Goal: Information Seeking & Learning: Find specific fact

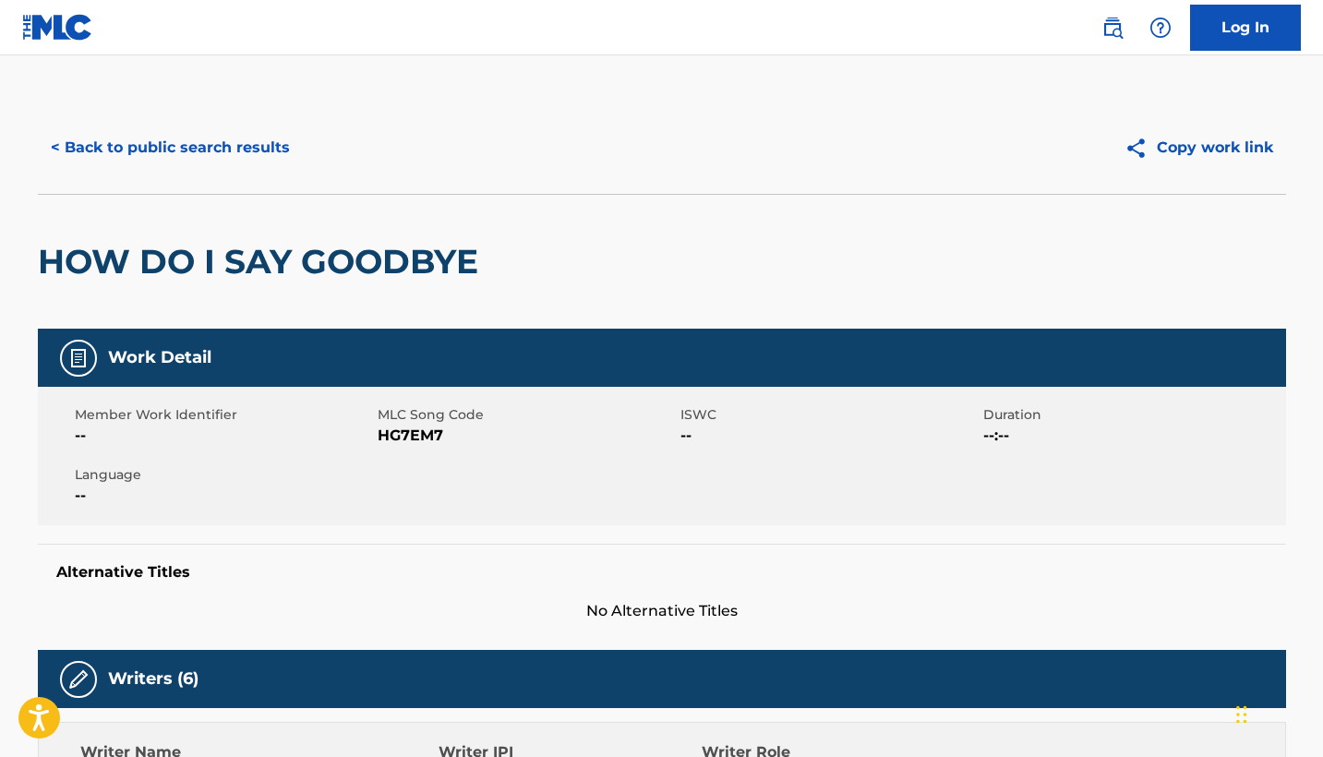
click at [247, 151] on button "< Back to public search results" at bounding box center [170, 148] width 265 height 46
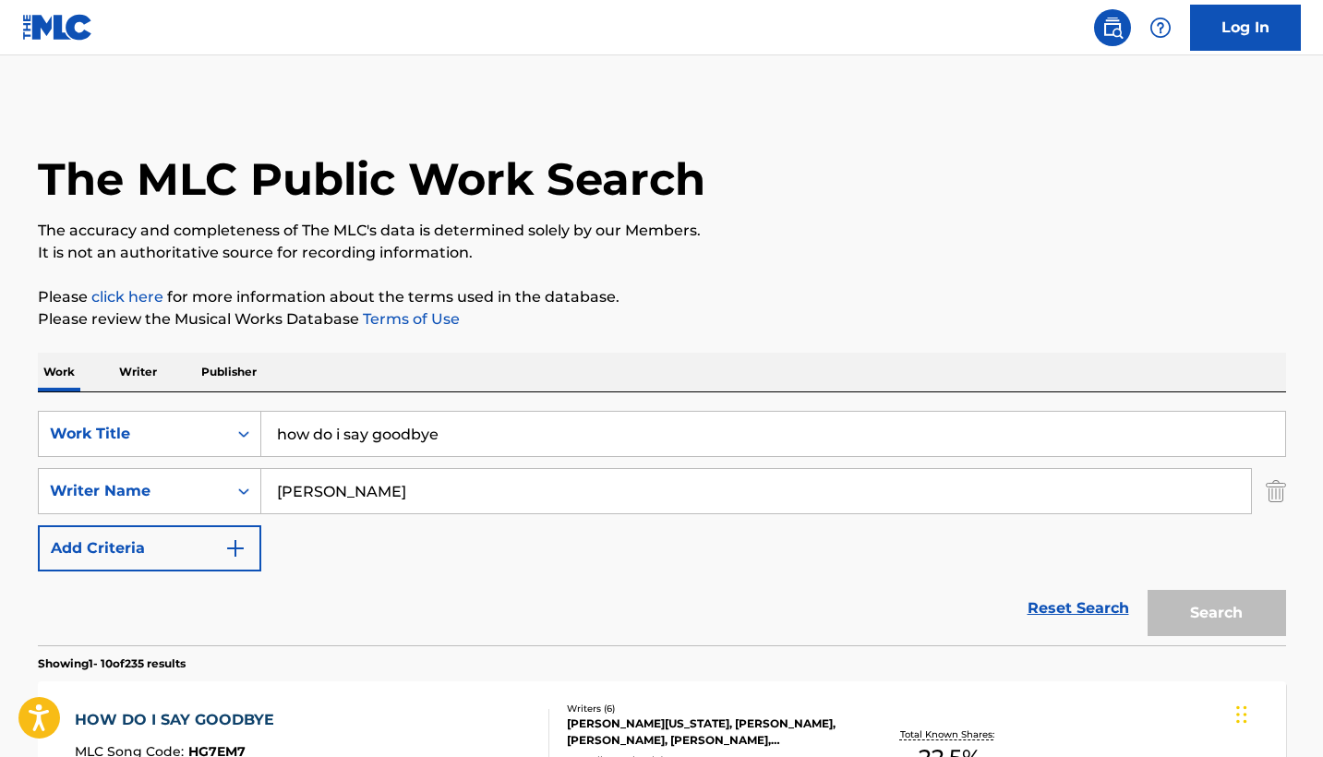
scroll to position [309, 0]
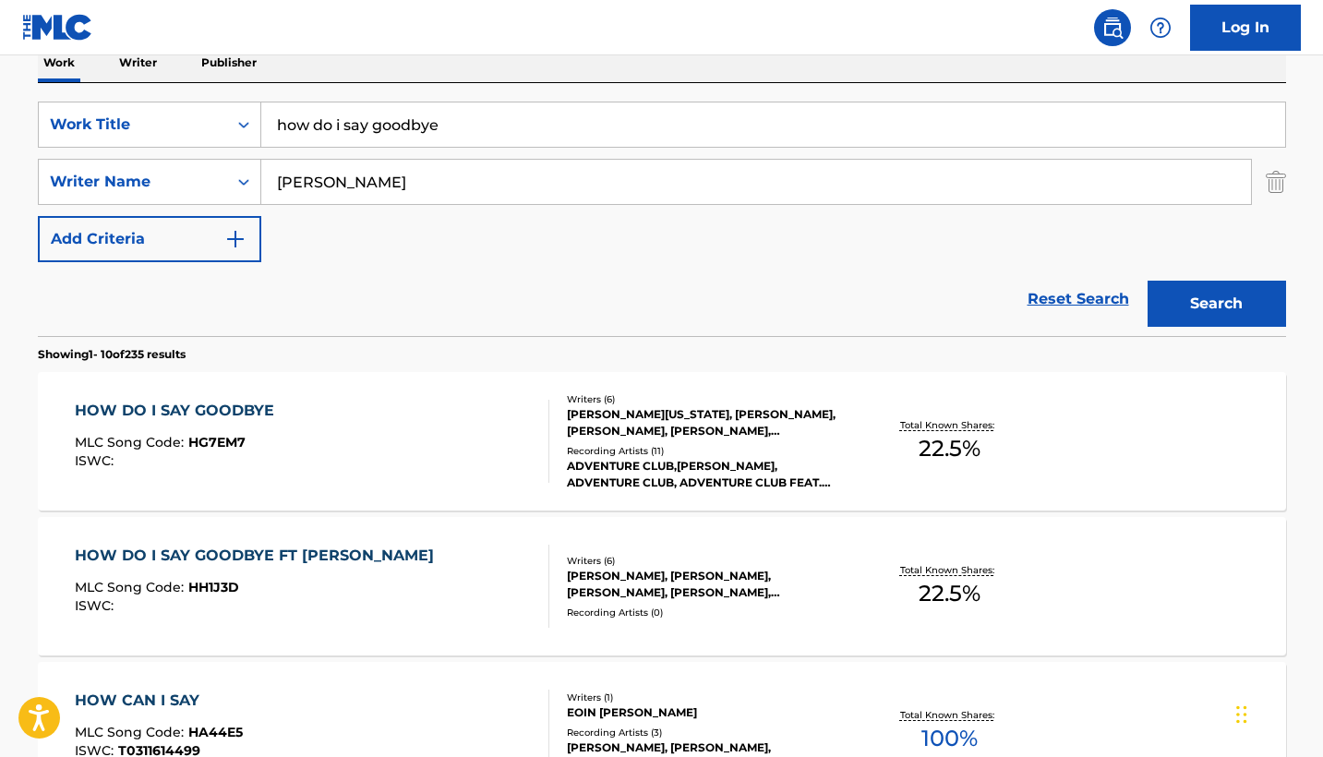
click at [564, 136] on input "how do i say goodbye" at bounding box center [773, 124] width 1024 height 44
click at [347, 129] on input "mystical, magical" at bounding box center [773, 124] width 1024 height 44
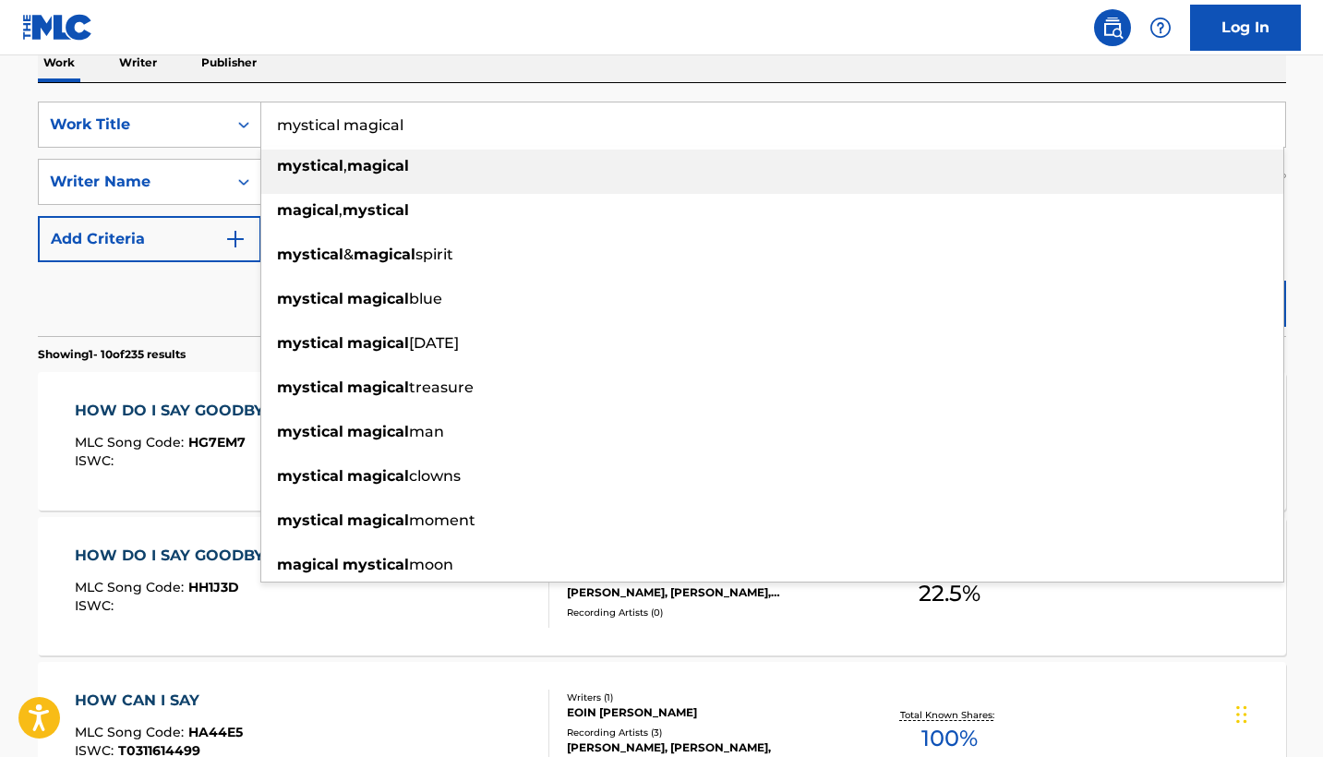
type input "mystical magical"
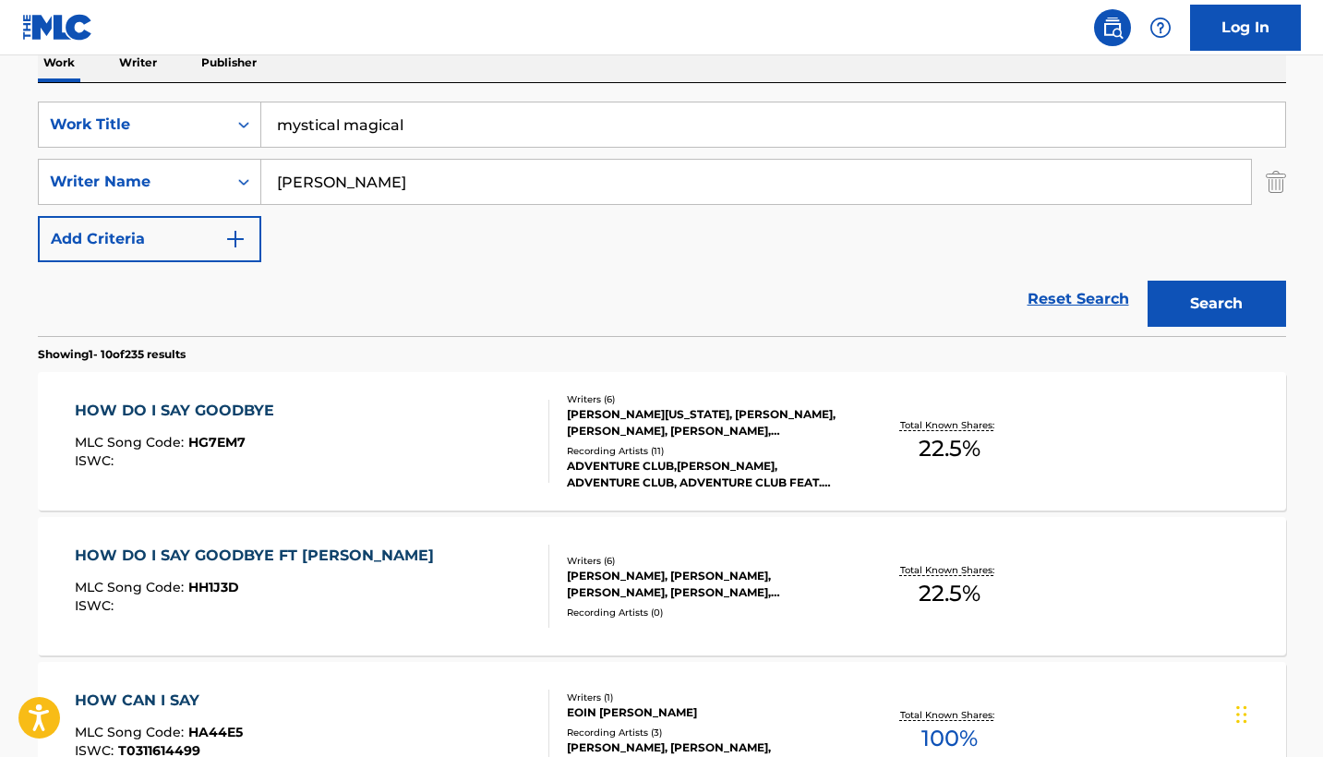
type input "[PERSON_NAME]"
click at [1216, 304] on button "Search" at bounding box center [1217, 304] width 139 height 46
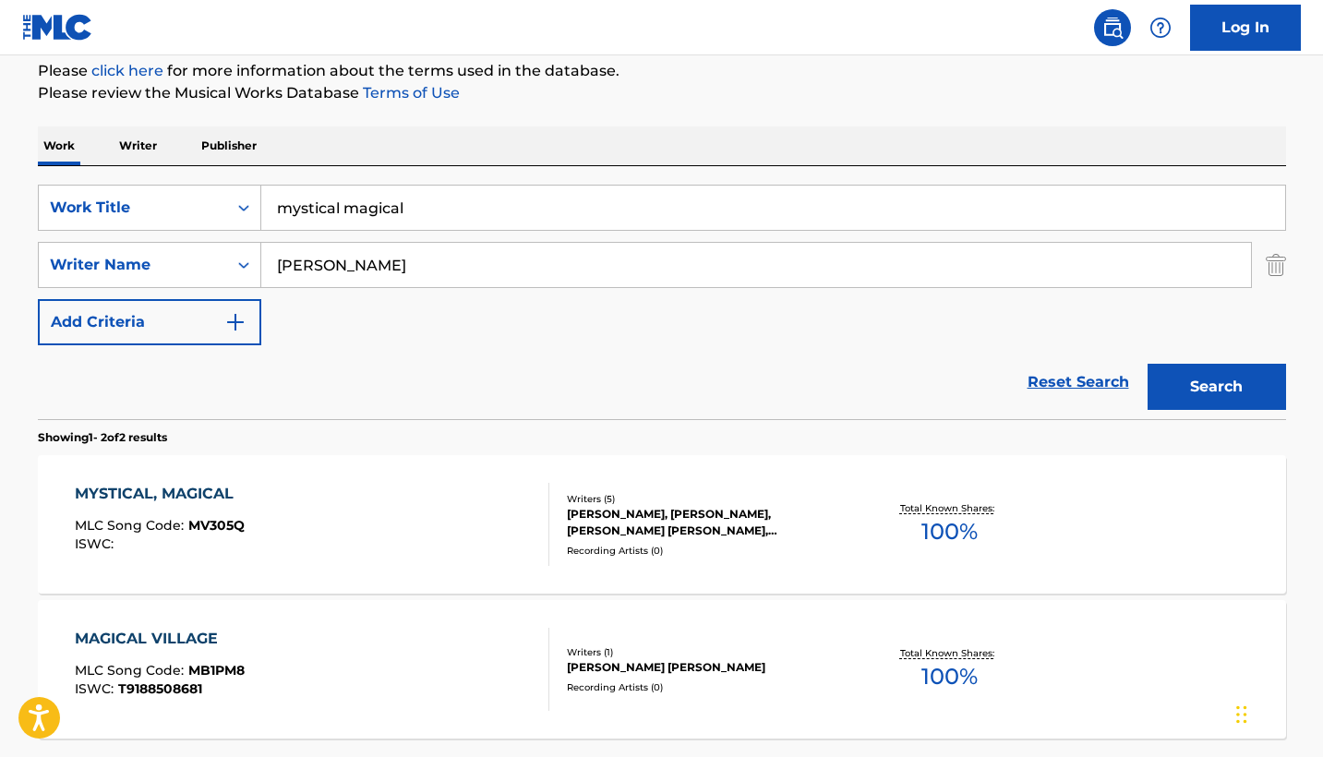
scroll to position [227, 0]
click at [387, 511] on div "MYSTICAL, MAGICAL MLC Song Code : MV305Q ISWC :" at bounding box center [312, 523] width 475 height 83
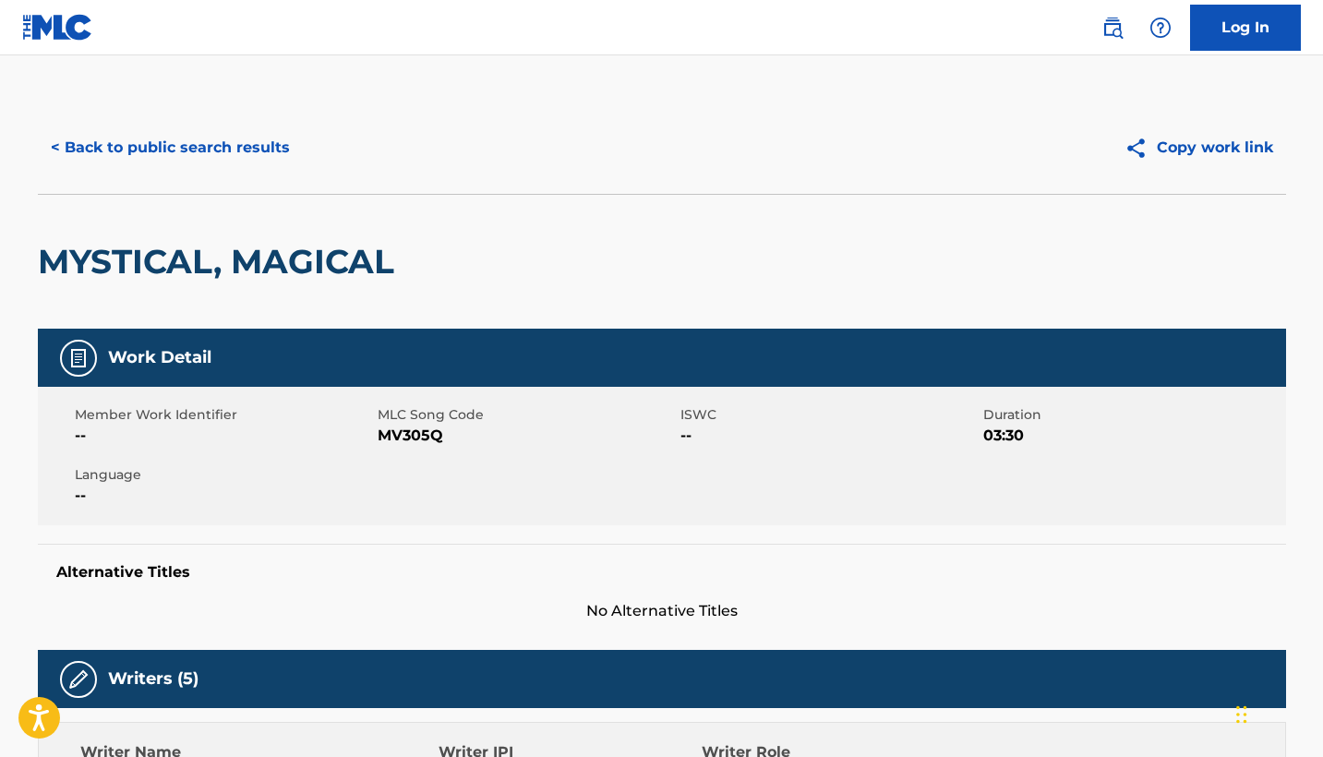
drag, startPoint x: 446, startPoint y: 408, endPoint x: 456, endPoint y: 412, distance: 10.8
click at [456, 412] on span "MLC Song Code" at bounding box center [527, 414] width 298 height 19
click at [113, 139] on button "< Back to public search results" at bounding box center [170, 148] width 265 height 46
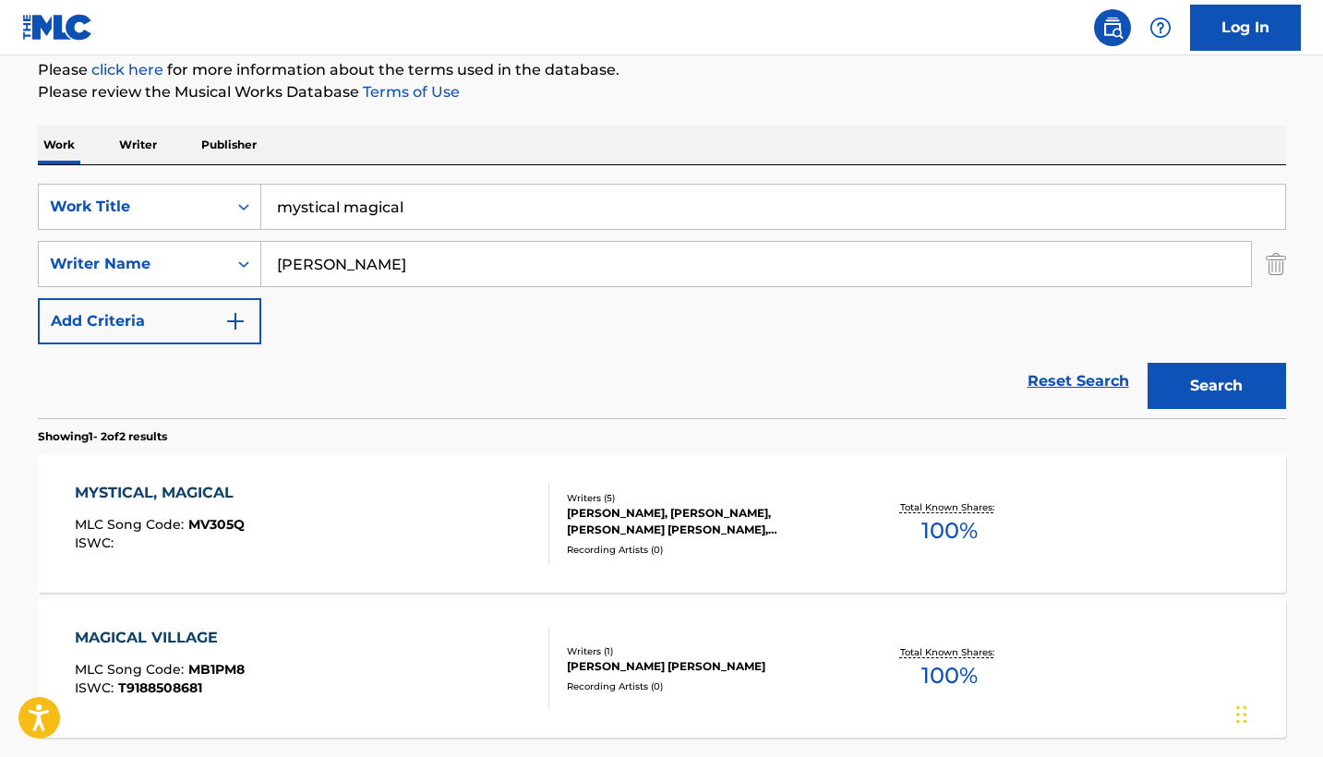
click at [485, 218] on input "mystical magical" at bounding box center [773, 207] width 1024 height 44
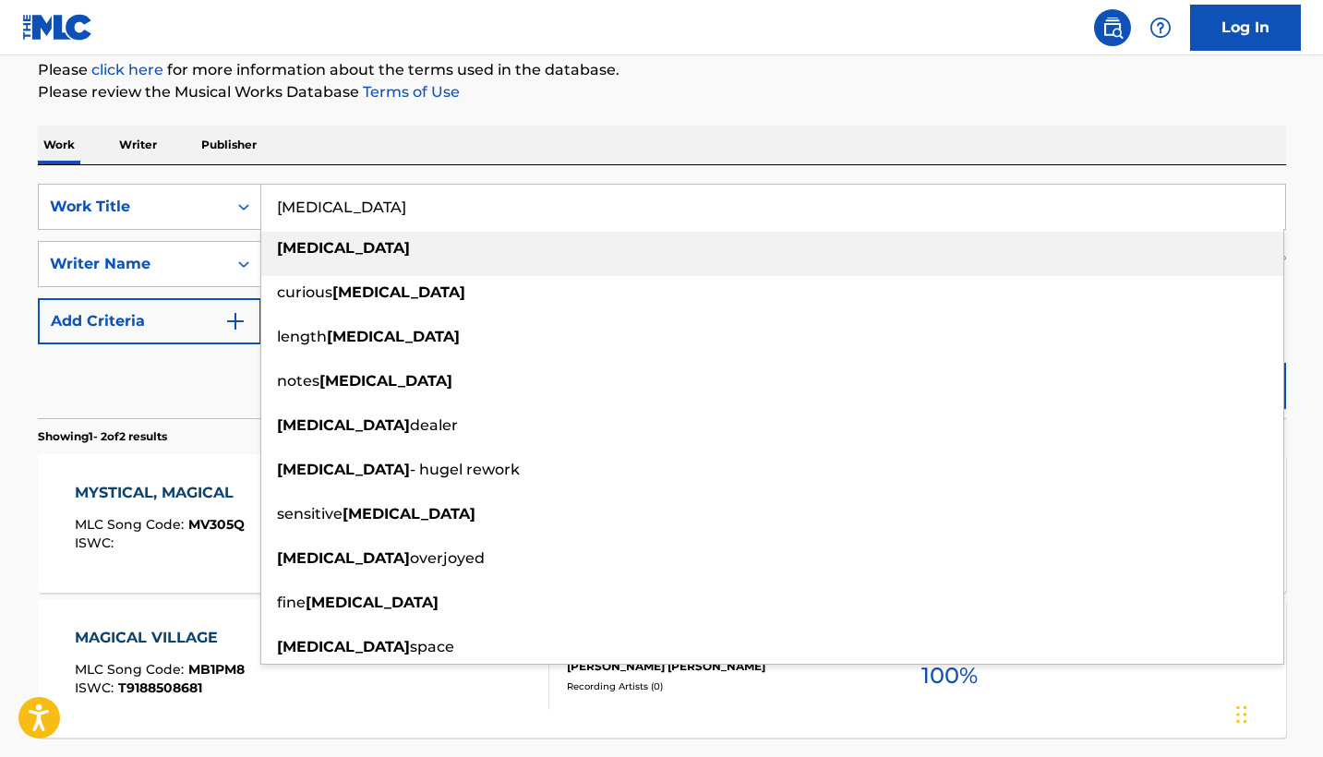
type input "[MEDICAL_DATA]"
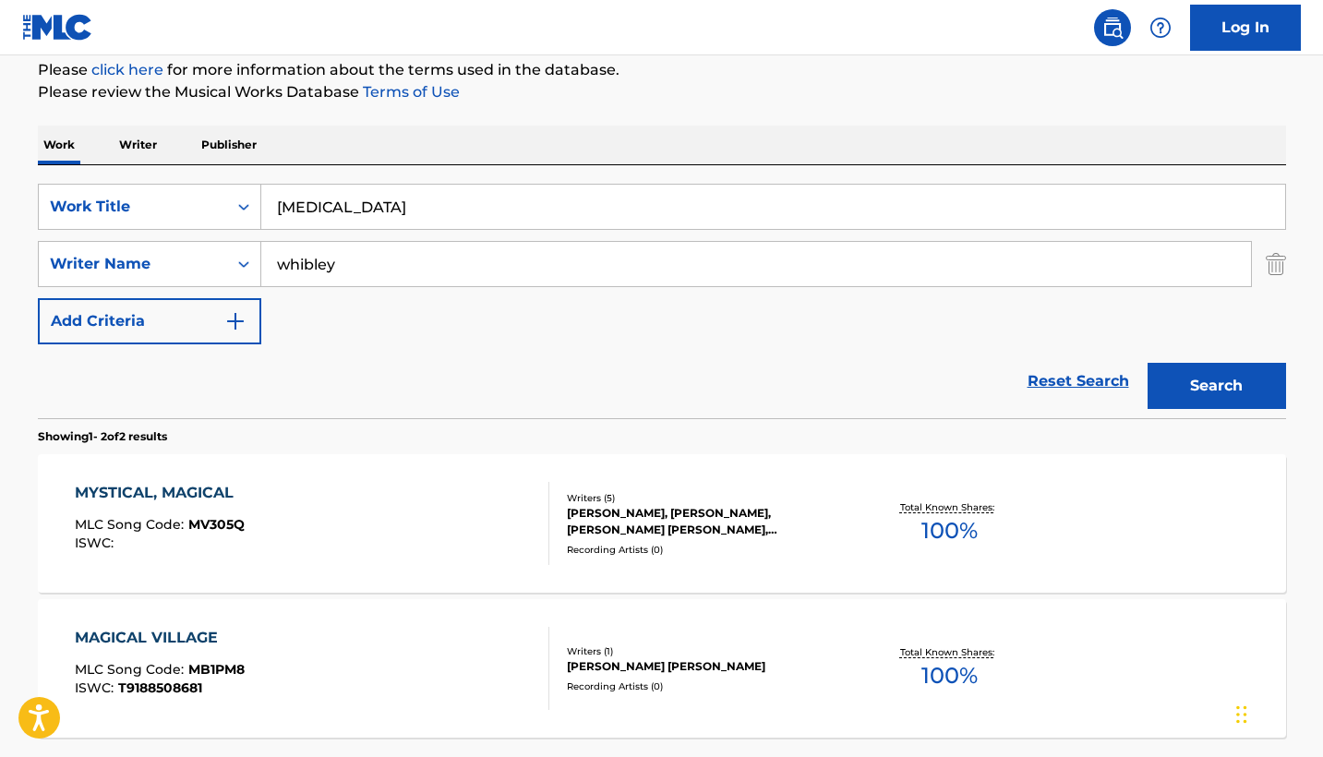
type input "whibley"
click at [1216, 386] on button "Search" at bounding box center [1217, 386] width 139 height 46
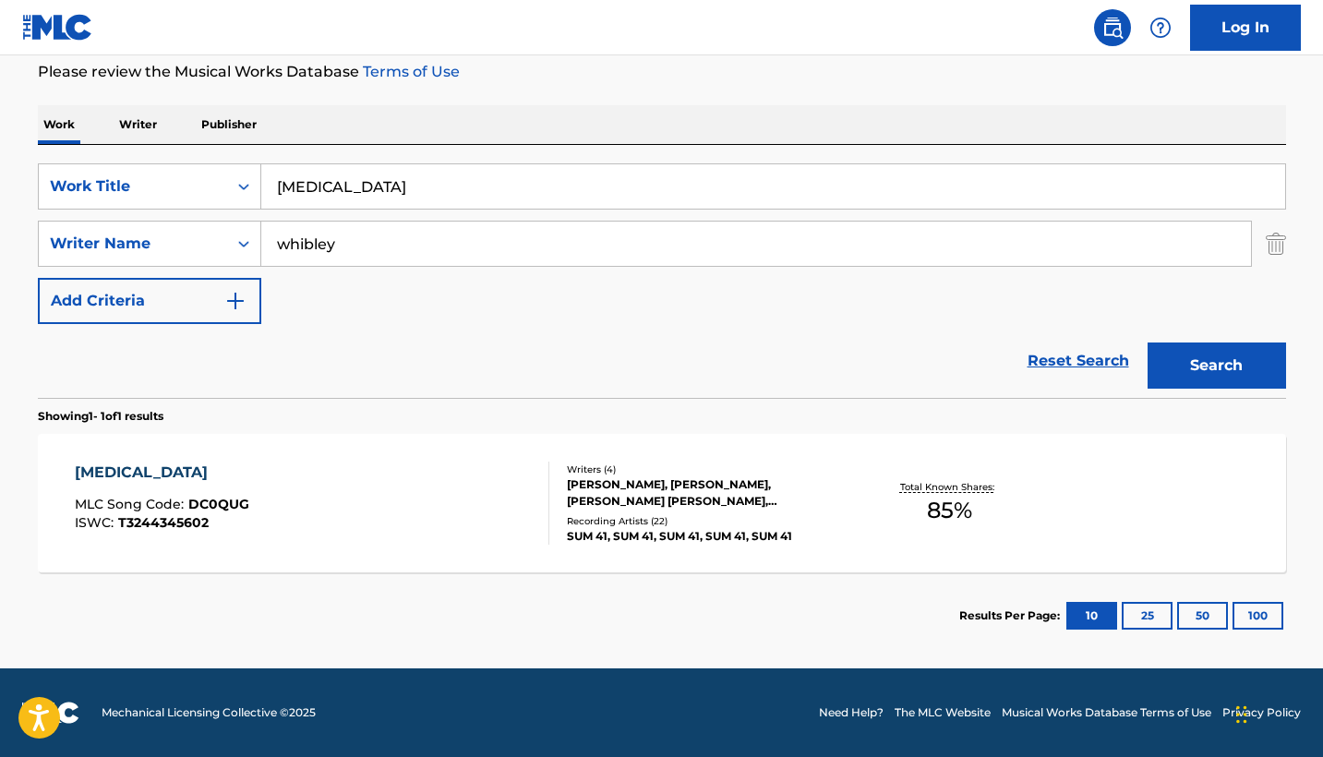
scroll to position [247, 0]
click at [482, 515] on div "[MEDICAL_DATA] MLC Song Code : DC0QUG ISWC : T3244345602" at bounding box center [312, 503] width 475 height 83
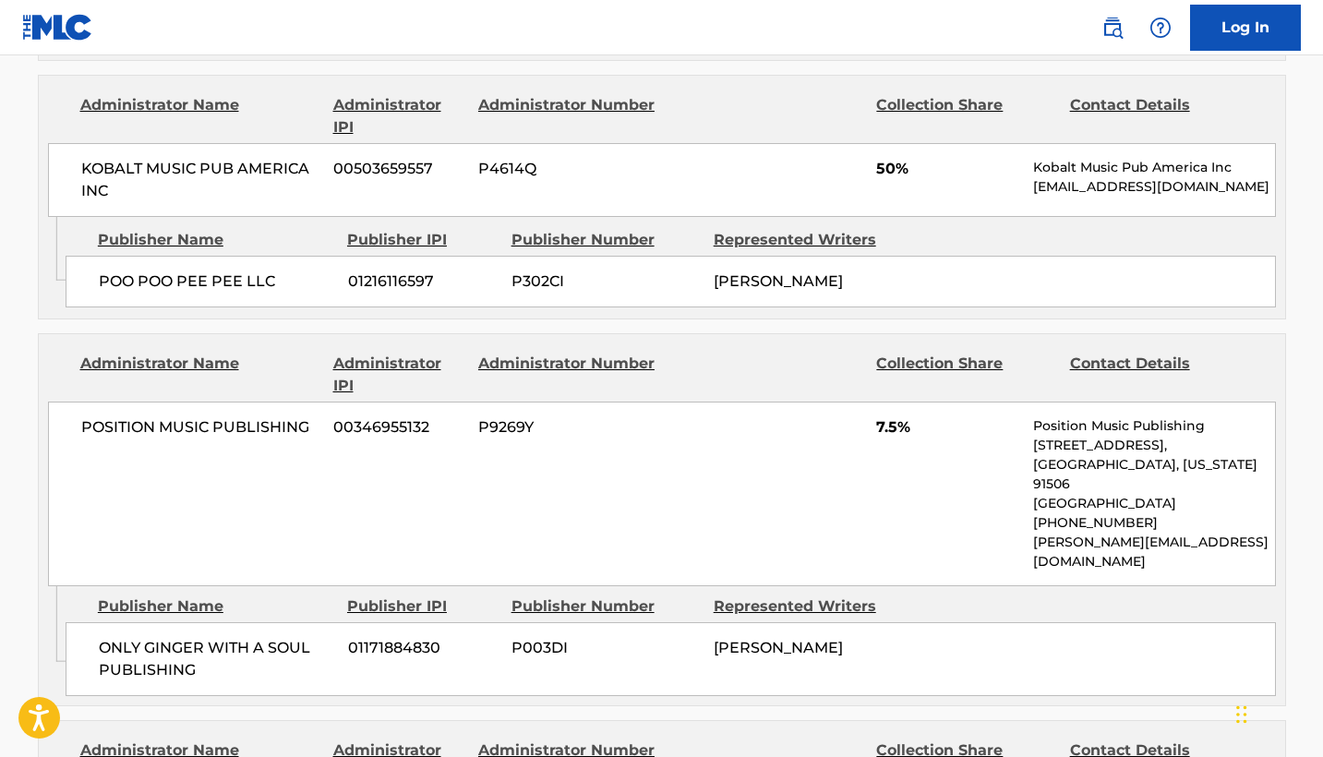
scroll to position [1478, 0]
copy span "[PERSON_NAME]"
drag, startPoint x: 791, startPoint y: 621, endPoint x: 710, endPoint y: 601, distance: 83.8
click at [710, 622] on div "ONLY [PERSON_NAME] WITH A SOUL PUBLISHING 01171884830 P003DI [PERSON_NAME]" at bounding box center [671, 659] width 1211 height 74
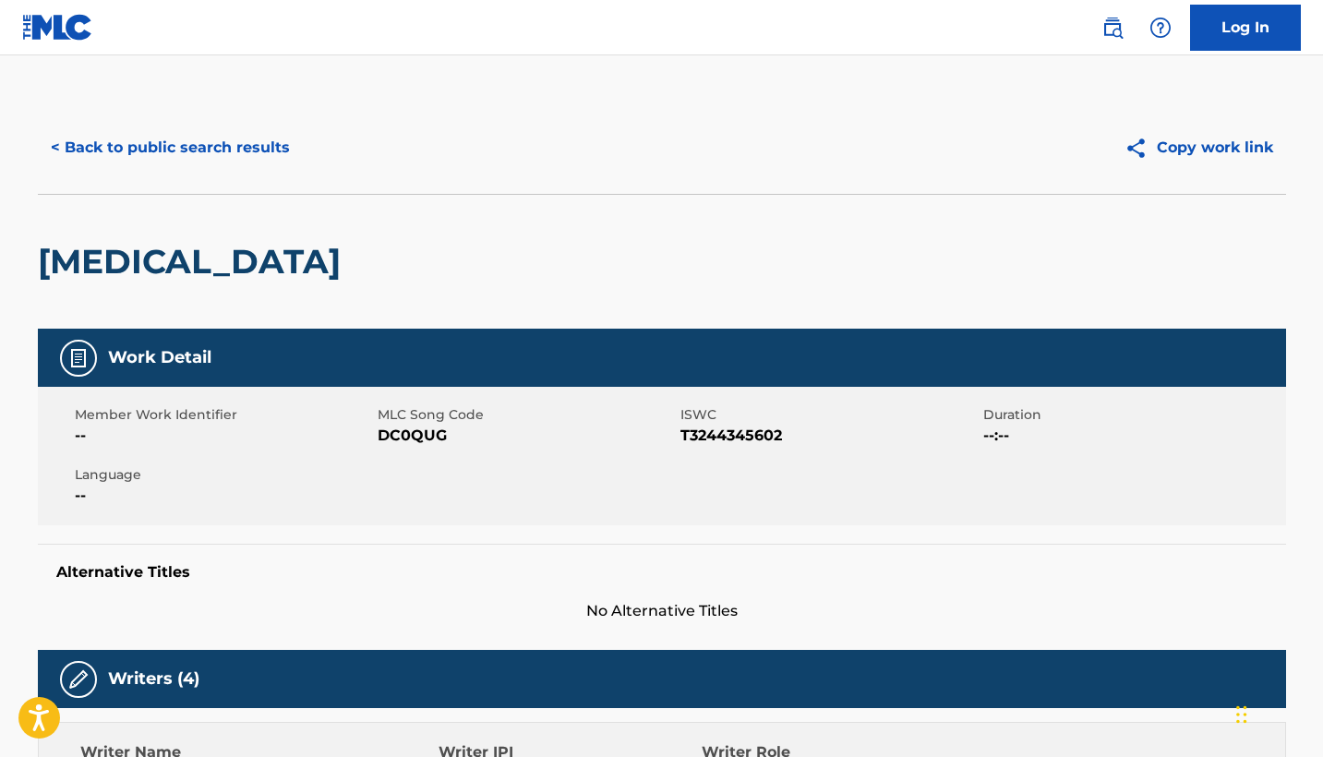
scroll to position [0, 0]
click at [225, 159] on button "< Back to public search results" at bounding box center [170, 148] width 265 height 46
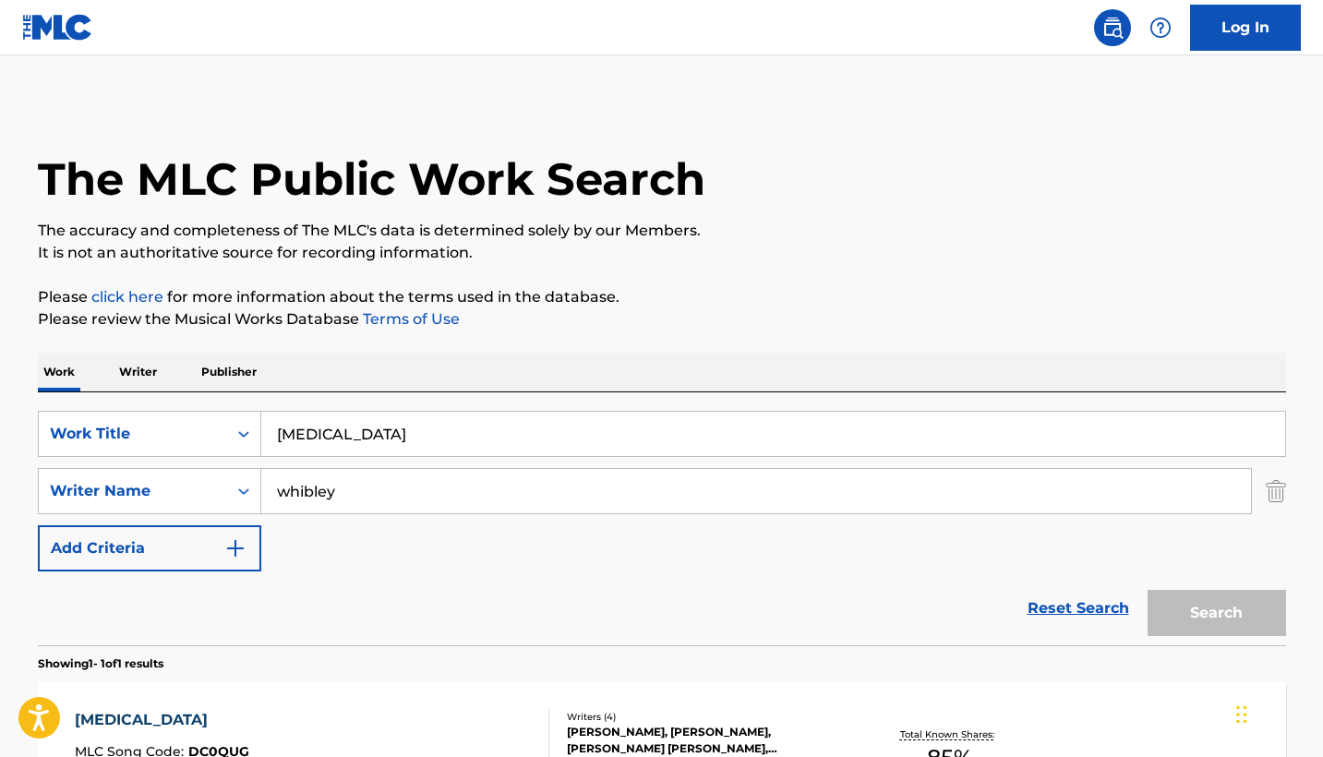
scroll to position [142, 0]
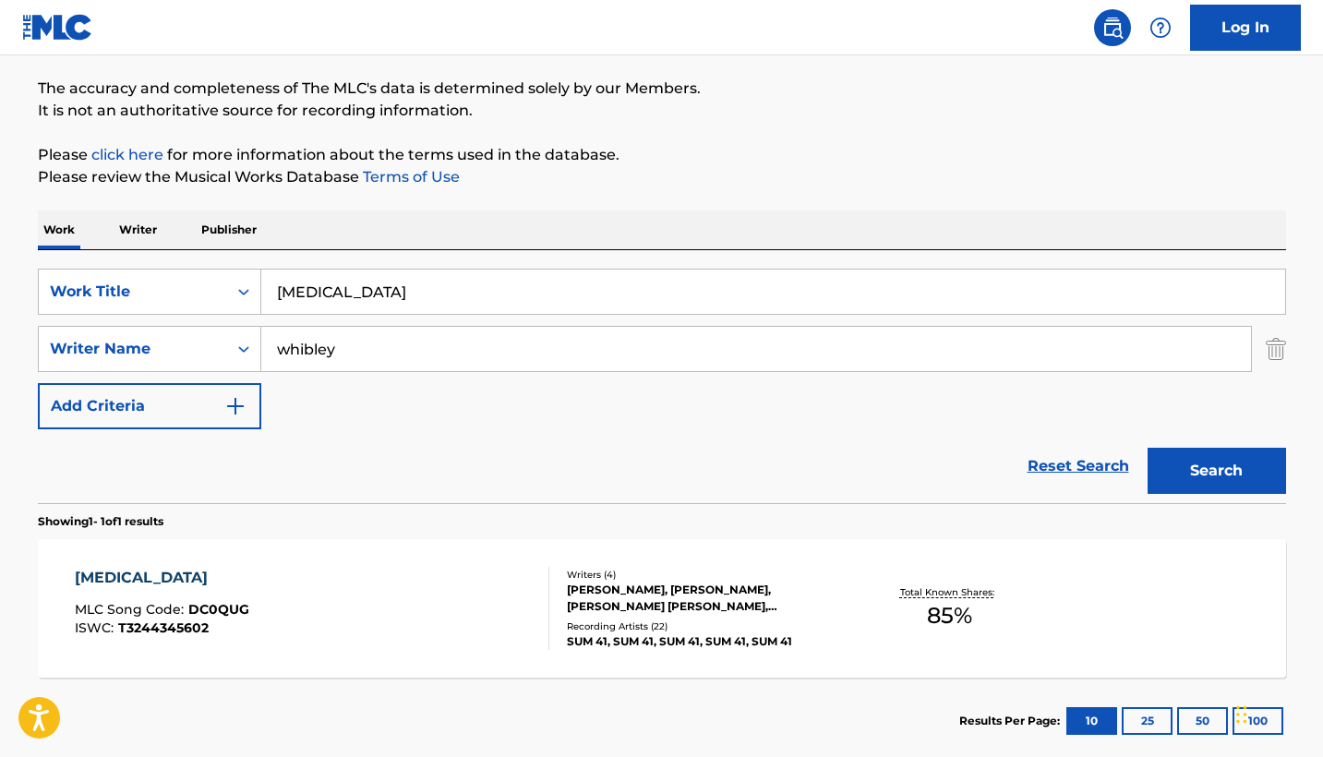
click at [425, 293] on input "[MEDICAL_DATA]" at bounding box center [773, 292] width 1024 height 44
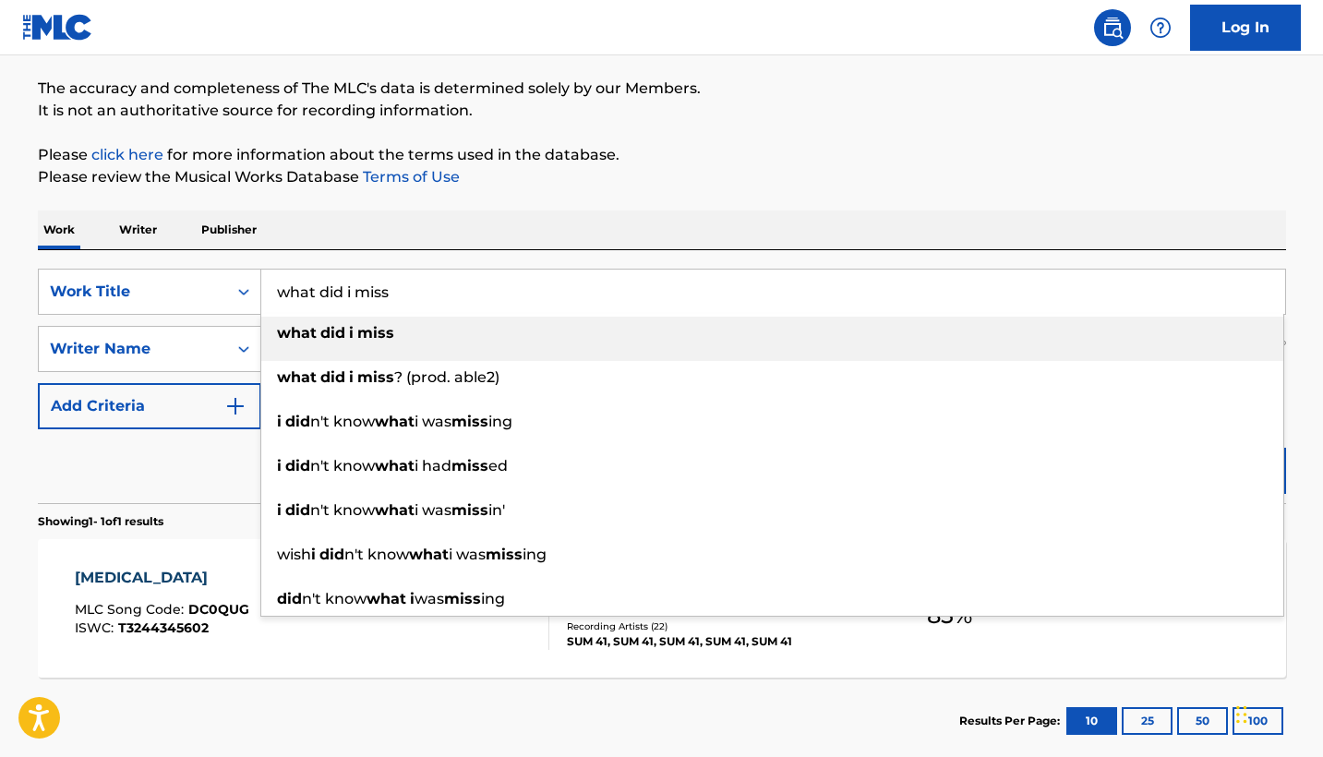
type input "what did i miss"
click at [752, 194] on div "The MLC Public Work Search The accuracy and completeness of The MLC's data is d…" at bounding box center [662, 361] width 1293 height 805
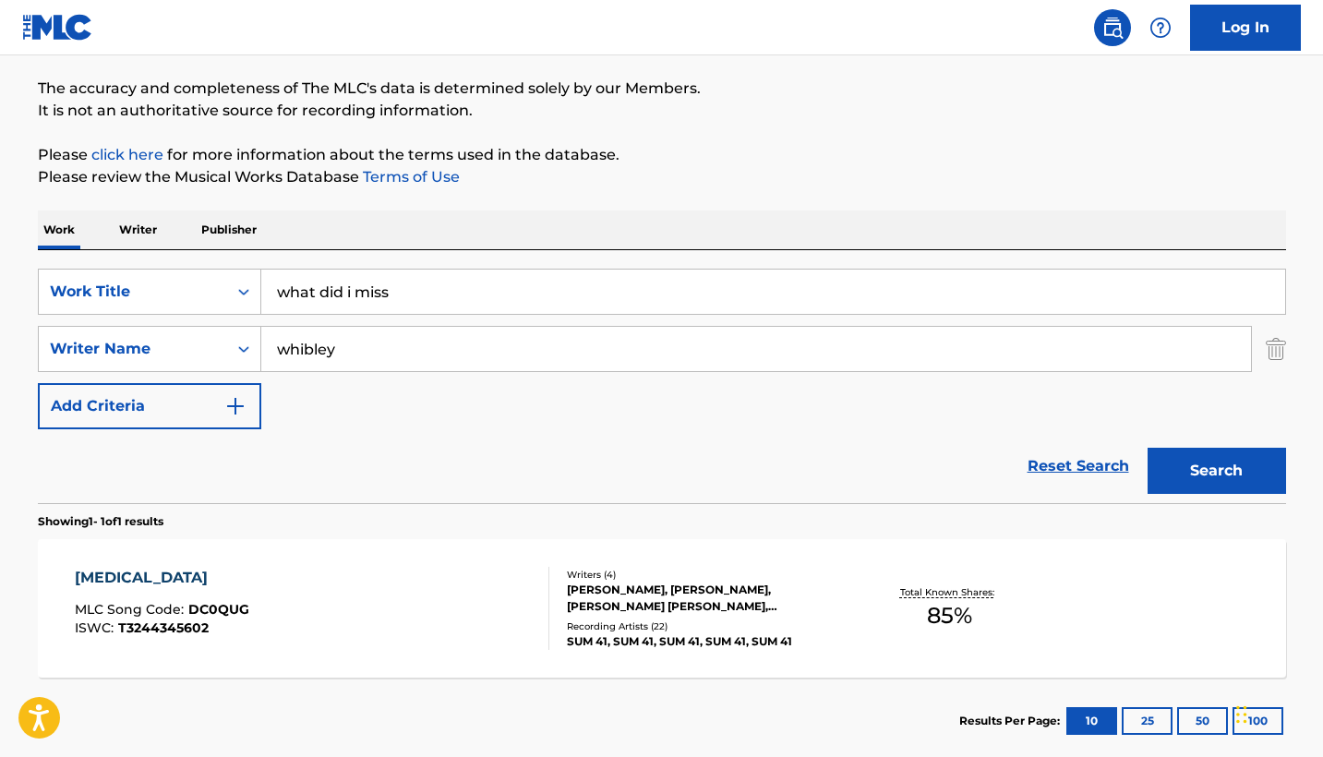
click at [490, 347] on input "whibley" at bounding box center [756, 349] width 990 height 44
type input "[PERSON_NAME]"
click at [1216, 471] on button "Search" at bounding box center [1217, 471] width 139 height 46
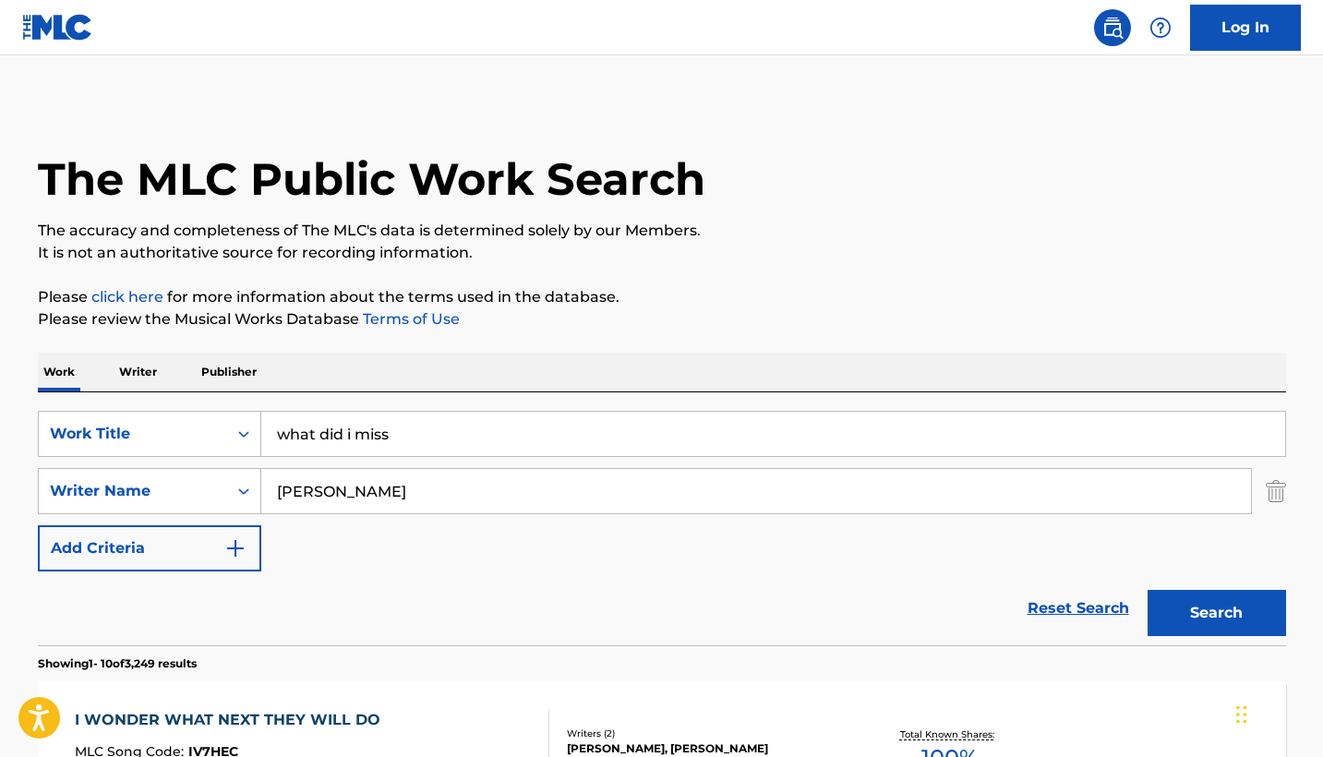
scroll to position [0, 0]
click at [443, 437] on input "what did i miss" at bounding box center [773, 434] width 1024 height 44
click at [1216, 613] on button "Search" at bounding box center [1217, 613] width 139 height 46
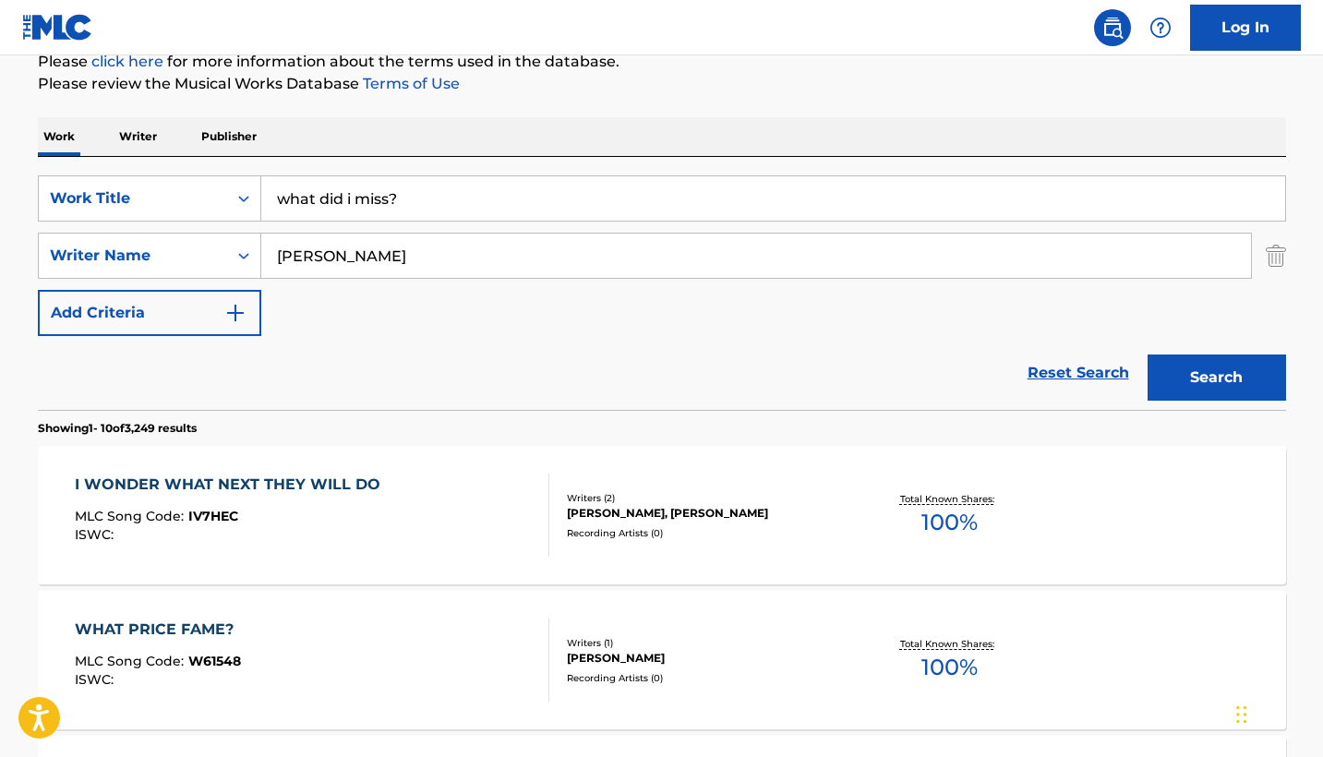
scroll to position [236, 0]
click at [604, 194] on input "what did i miss?" at bounding box center [773, 197] width 1024 height 44
click at [1186, 364] on button "Search" at bounding box center [1217, 377] width 139 height 46
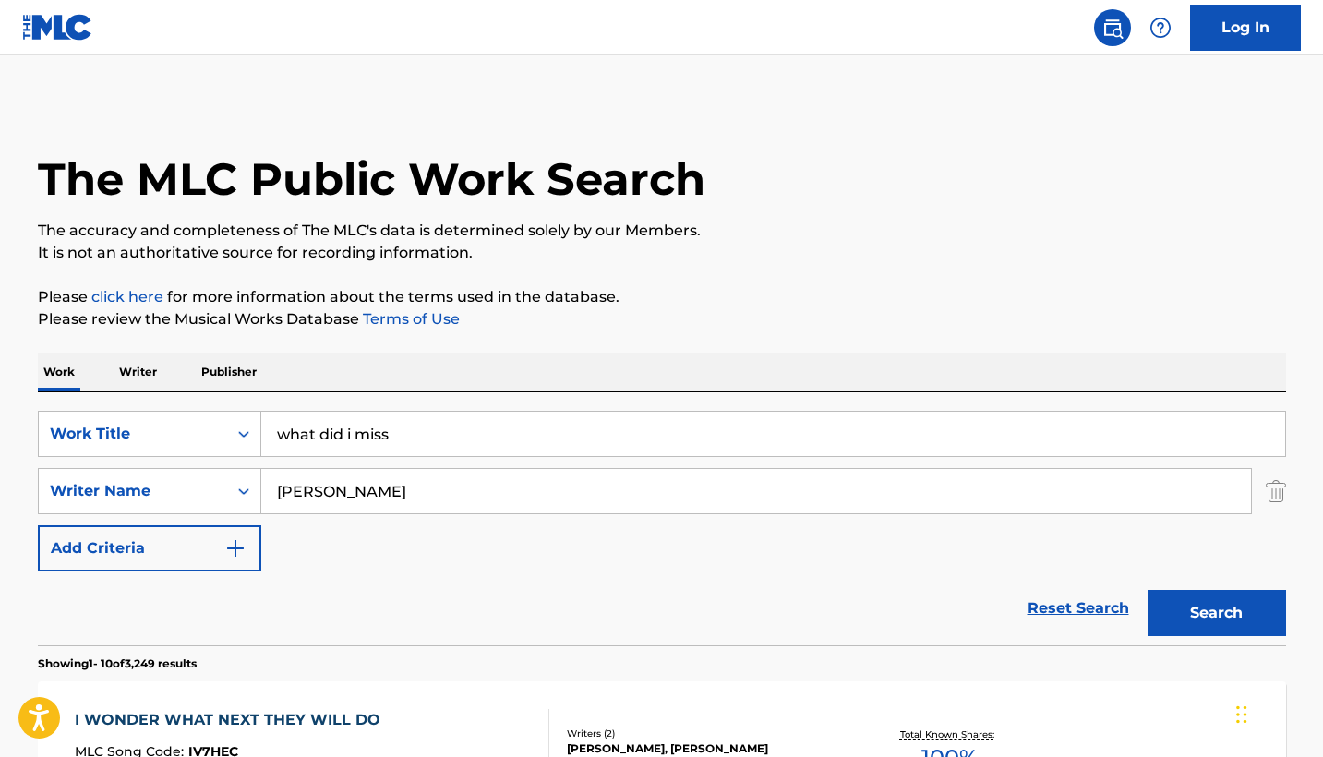
scroll to position [0, 0]
click at [594, 427] on input "what did i miss" at bounding box center [773, 434] width 1024 height 44
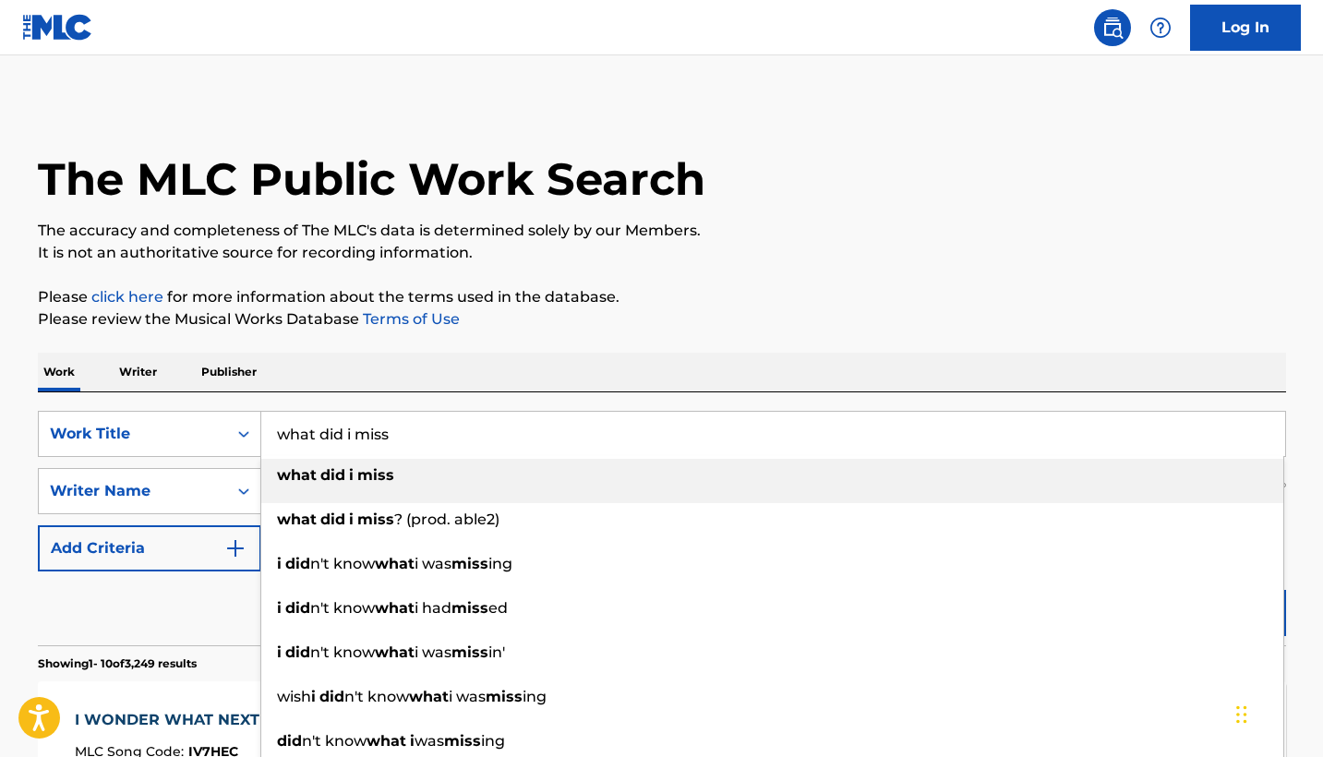
click at [594, 427] on input "what did i miss" at bounding box center [773, 434] width 1024 height 44
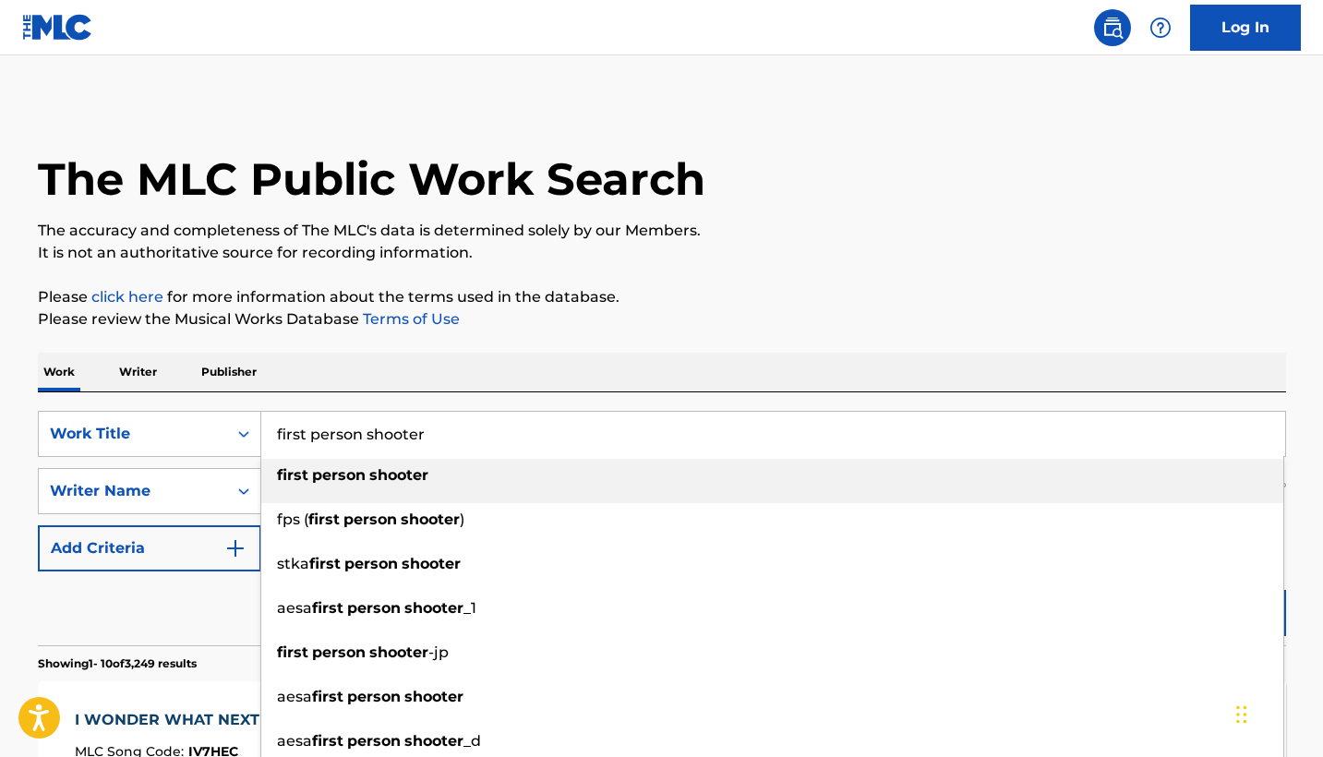
type input "first person shooter"
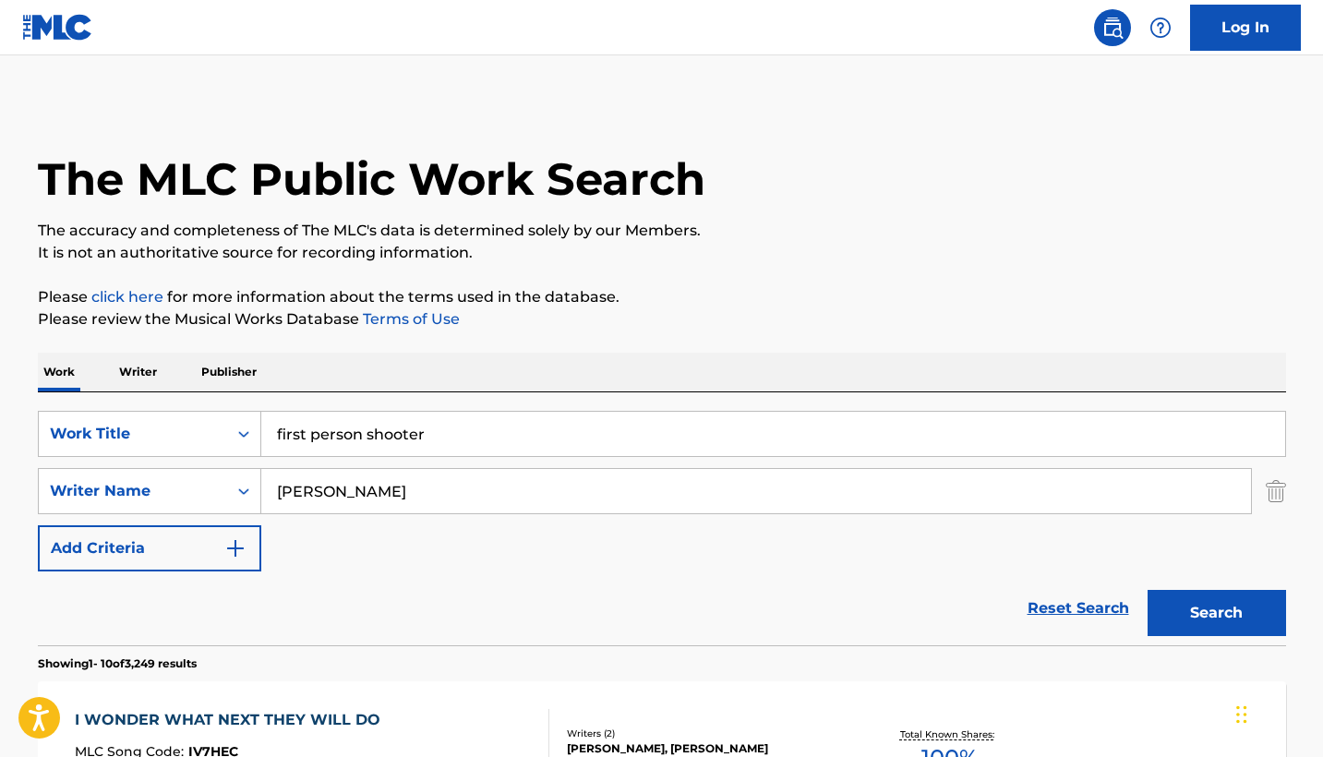
click at [1216, 613] on button "Search" at bounding box center [1217, 613] width 139 height 46
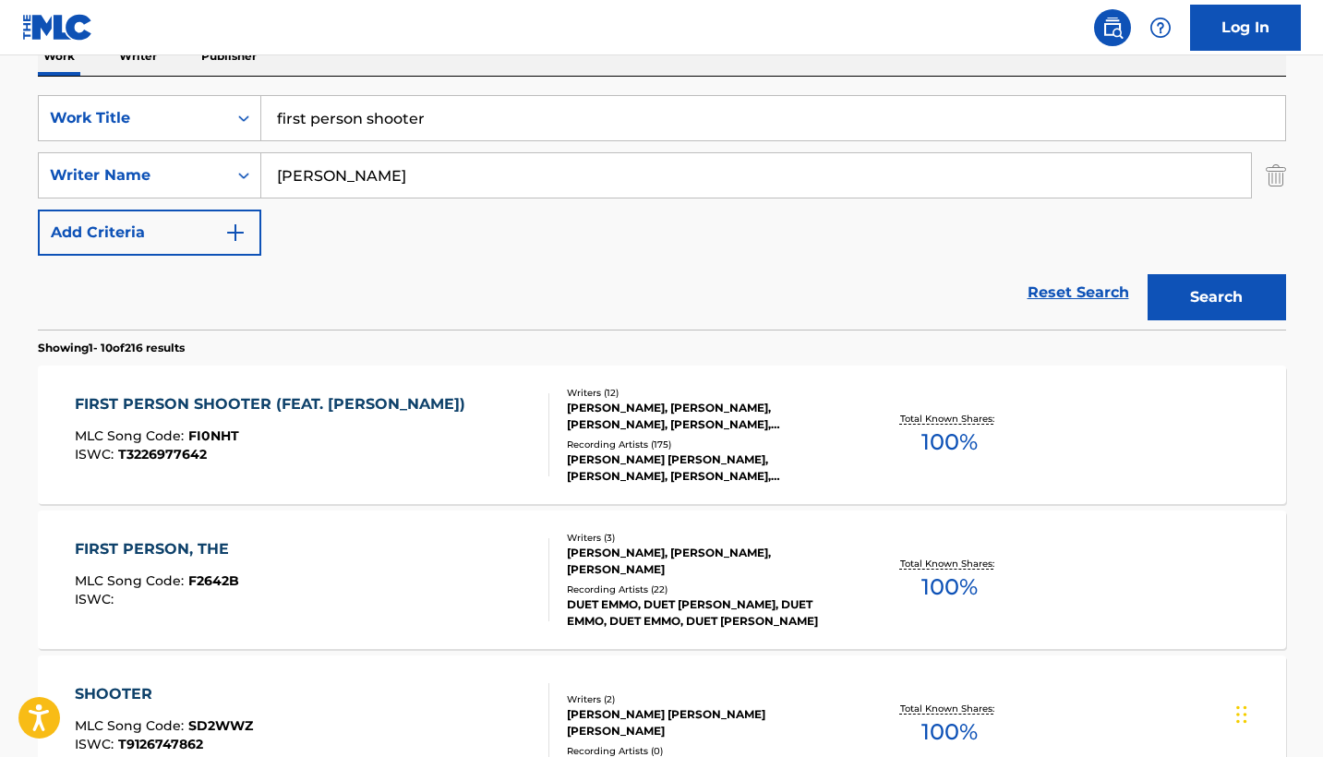
scroll to position [317, 0]
click at [309, 400] on div "FIRST PERSON SHOOTER (FEAT. [PERSON_NAME])" at bounding box center [275, 403] width 400 height 22
